Goal: Task Accomplishment & Management: Check status

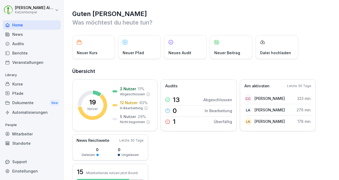
click at [20, 84] on div "Kurse" at bounding box center [32, 83] width 58 height 9
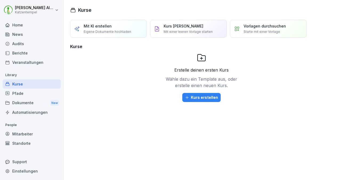
click at [14, 38] on div "News" at bounding box center [32, 34] width 58 height 9
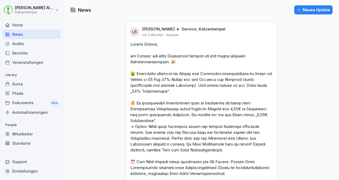
click at [19, 43] on div "Audits" at bounding box center [32, 43] width 58 height 9
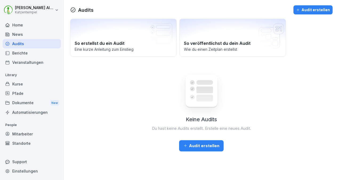
click at [18, 85] on div "Kurse" at bounding box center [32, 83] width 58 height 9
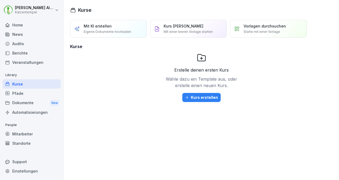
click at [24, 136] on div "Mitarbeiter" at bounding box center [32, 133] width 58 height 9
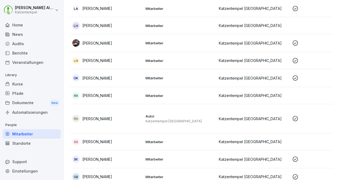
scroll to position [181, 0]
click at [164, 41] on p "Mitarbeiter" at bounding box center [180, 43] width 69 height 5
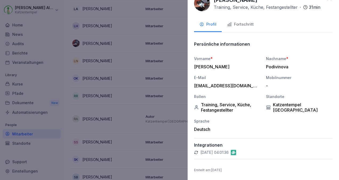
scroll to position [0, 0]
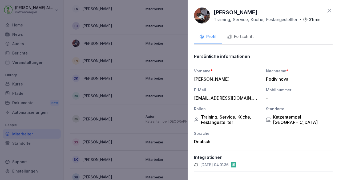
click at [249, 38] on button "Fortschritt" at bounding box center [240, 37] width 37 height 14
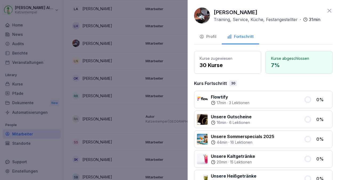
click at [326, 11] on icon at bounding box center [329, 10] width 6 height 6
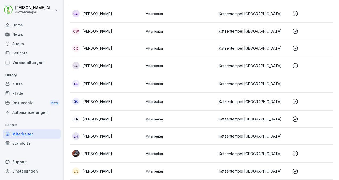
scroll to position [67, 0]
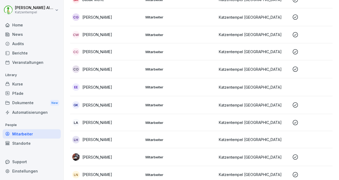
click at [268, 37] on p "Katzentempel [GEOGRAPHIC_DATA]" at bounding box center [253, 35] width 69 height 6
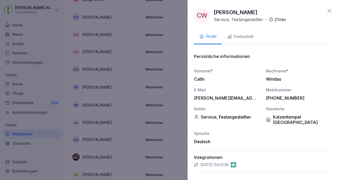
click at [237, 34] on div "Fortschritt" at bounding box center [240, 37] width 27 height 6
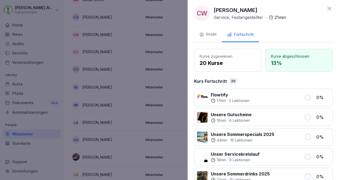
scroll to position [0, 0]
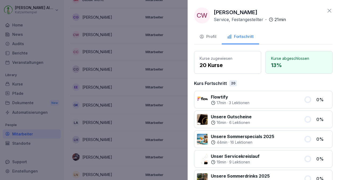
click at [326, 10] on icon at bounding box center [329, 10] width 6 height 6
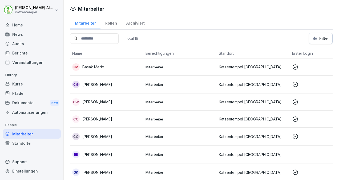
click at [219, 87] on td "Katzentempel [GEOGRAPHIC_DATA]" at bounding box center [253, 84] width 73 height 18
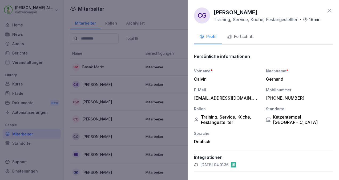
click at [241, 40] on div "Fortschritt" at bounding box center [240, 37] width 27 height 6
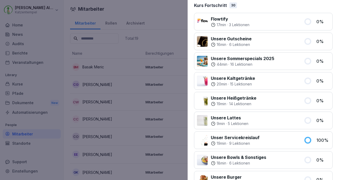
scroll to position [89, 0]
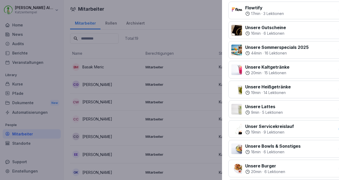
click at [166, 7] on div at bounding box center [169, 90] width 339 height 180
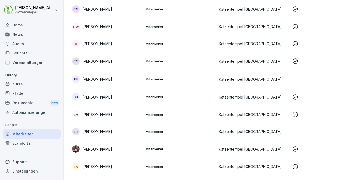
scroll to position [75, 0]
click at [274, 108] on td "Katzentempel [GEOGRAPHIC_DATA]" at bounding box center [253, 114] width 73 height 17
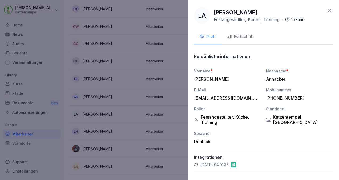
click at [242, 41] on button "Fortschritt" at bounding box center [240, 37] width 37 height 14
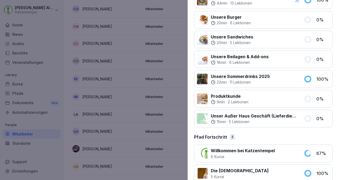
scroll to position [478, 0]
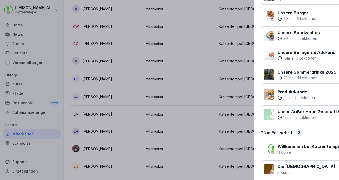
click at [62, 62] on div at bounding box center [169, 90] width 339 height 180
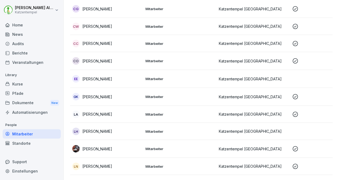
click at [273, 109] on td "Katzentempel [GEOGRAPHIC_DATA]" at bounding box center [253, 114] width 73 height 17
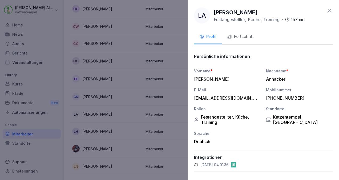
click at [247, 38] on div "Fortschritt" at bounding box center [240, 37] width 27 height 6
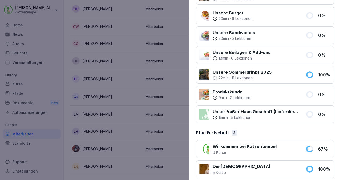
click at [70, 118] on div at bounding box center [169, 90] width 339 height 180
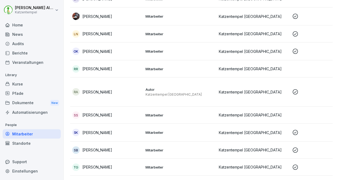
scroll to position [208, 0]
click at [248, 127] on td "Katzentempel [GEOGRAPHIC_DATA]" at bounding box center [253, 132] width 73 height 18
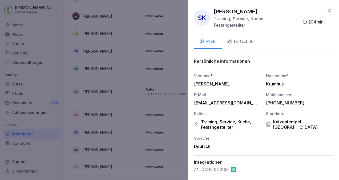
click at [240, 40] on div "Fortschritt" at bounding box center [240, 41] width 27 height 6
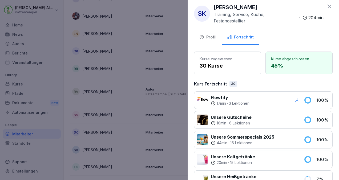
scroll to position [0, 0]
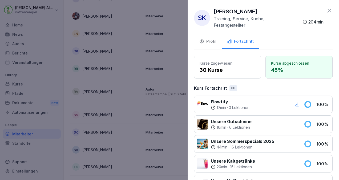
click at [326, 10] on icon at bounding box center [329, 10] width 6 height 6
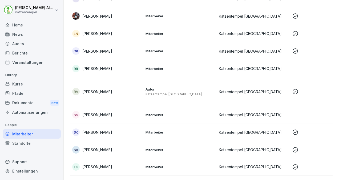
click at [279, 144] on td "Katzentempel [GEOGRAPHIC_DATA]" at bounding box center [253, 149] width 73 height 17
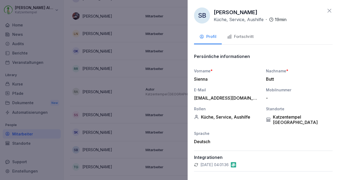
click at [243, 41] on button "Fortschritt" at bounding box center [240, 37] width 37 height 14
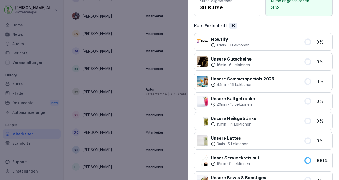
scroll to position [58, 0]
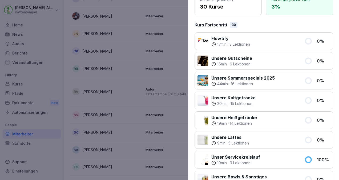
click at [183, 7] on div at bounding box center [169, 90] width 339 height 180
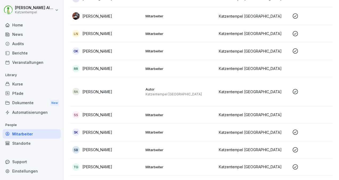
scroll to position [232, 0]
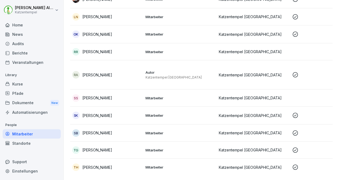
click at [267, 147] on p "Katzentempel [GEOGRAPHIC_DATA]" at bounding box center [253, 150] width 69 height 6
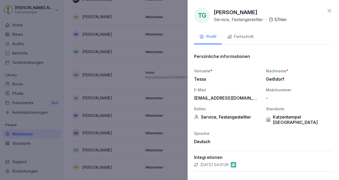
click at [242, 36] on div "Fortschritt" at bounding box center [240, 37] width 27 height 6
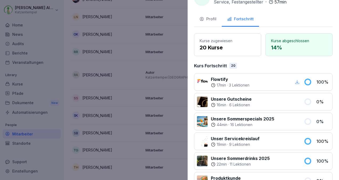
scroll to position [0, 0]
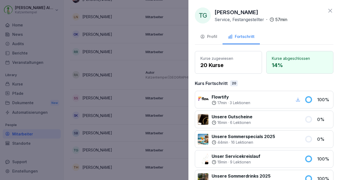
click at [185, 4] on div at bounding box center [169, 90] width 339 height 180
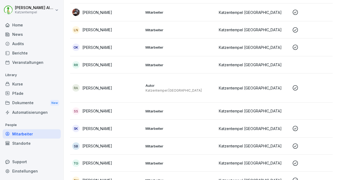
scroll to position [211, 0]
click at [211, 95] on td "Autor Katzentempel Bochum" at bounding box center [179, 88] width 73 height 29
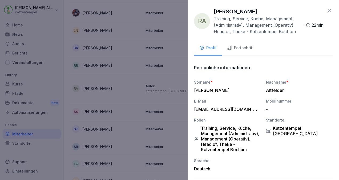
click at [248, 49] on div "Fortschritt" at bounding box center [240, 48] width 27 height 6
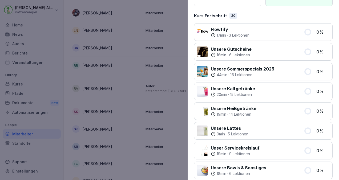
scroll to position [0, 0]
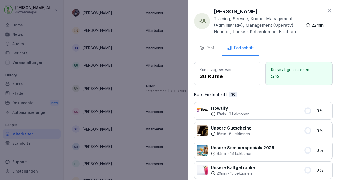
click at [326, 13] on icon at bounding box center [329, 10] width 6 height 6
